Goal: Find contact information: Find contact information

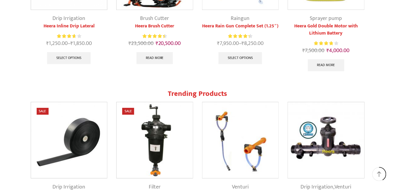
scroll to position [536, 0]
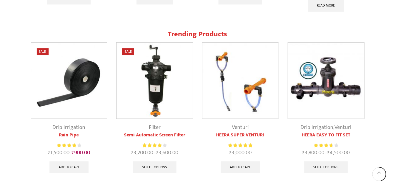
click at [83, 75] on img at bounding box center [69, 81] width 76 height 76
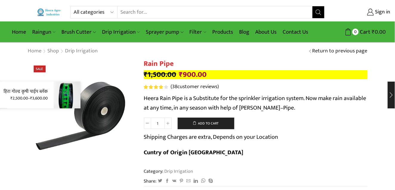
click at [6, 96] on div "हिरा गोल्ड कृषी पाईप ब्लॅक ₹ 2,500.00 – ₹ 3,600.00" at bounding box center [44, 95] width 88 height 27
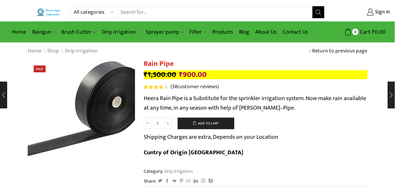
click at [72, 135] on img at bounding box center [84, 104] width 149 height 149
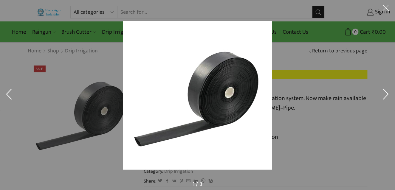
click at [383, 114] on div at bounding box center [302, 107] width 358 height 173
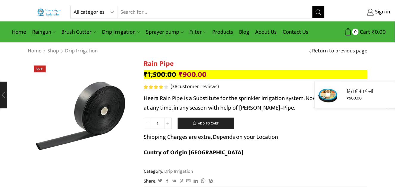
click at [392, 96] on div "हिरा प्रीपंच पेप्सी ₹ 900.00" at bounding box center [351, 95] width 88 height 27
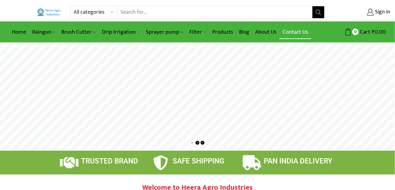
click at [299, 29] on link "Contact Us" at bounding box center [296, 32] width 32 height 14
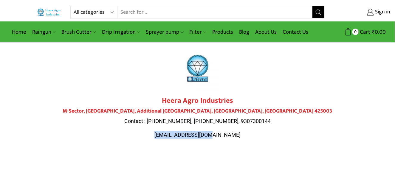
drag, startPoint x: 171, startPoint y: 133, endPoint x: 224, endPoint y: 134, distance: 53.1
click at [224, 134] on span "heeraagro@gmail.com" at bounding box center [197, 135] width 86 height 6
copy span "heeraagro@gmail.com"
